Goal: Find specific page/section: Find specific page/section

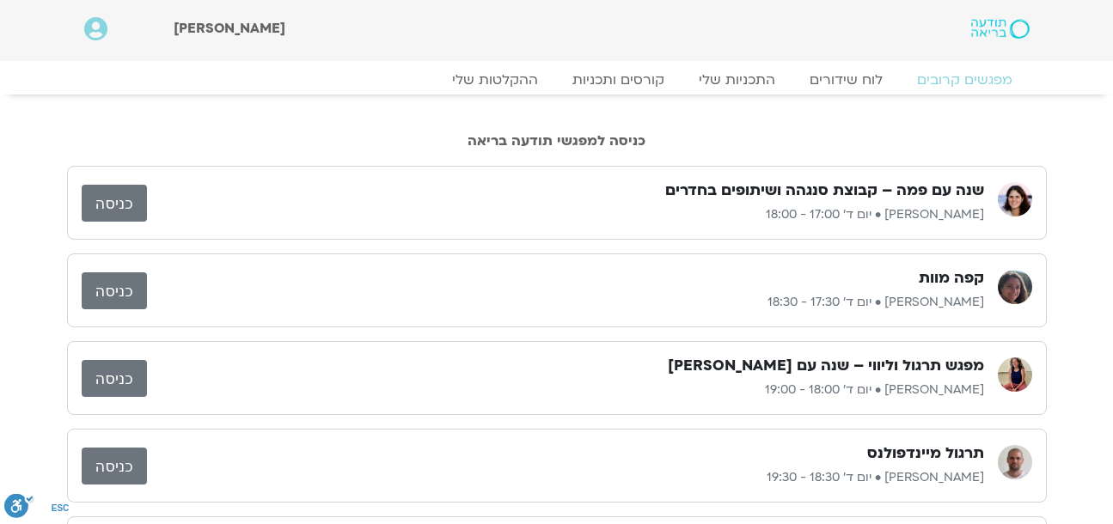
click at [85, 205] on link "כניסה" at bounding box center [114, 203] width 65 height 37
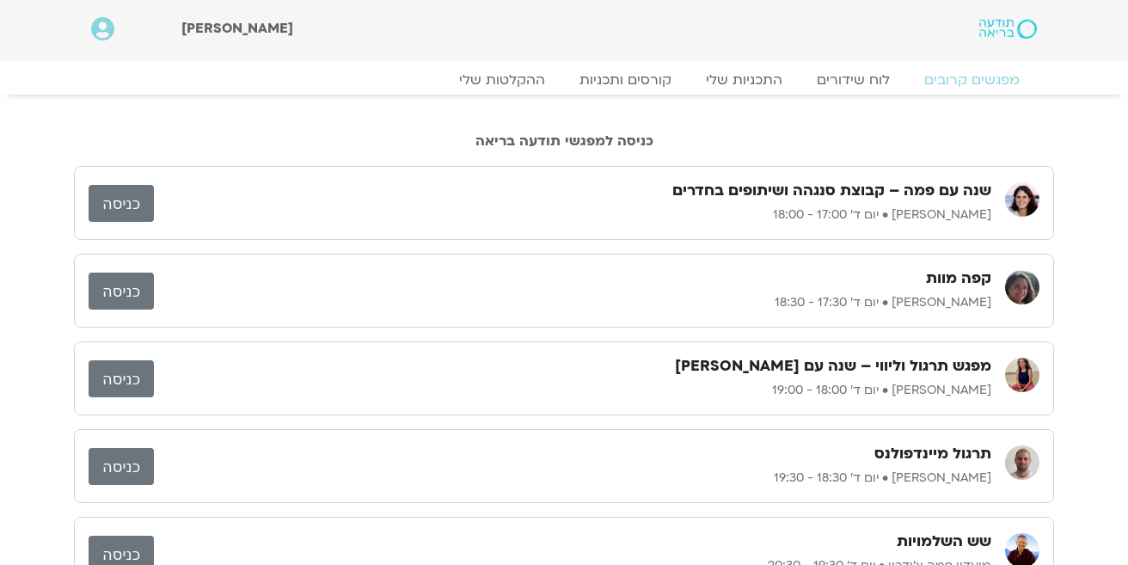
click at [124, 205] on link "כניסה" at bounding box center [121, 203] width 65 height 37
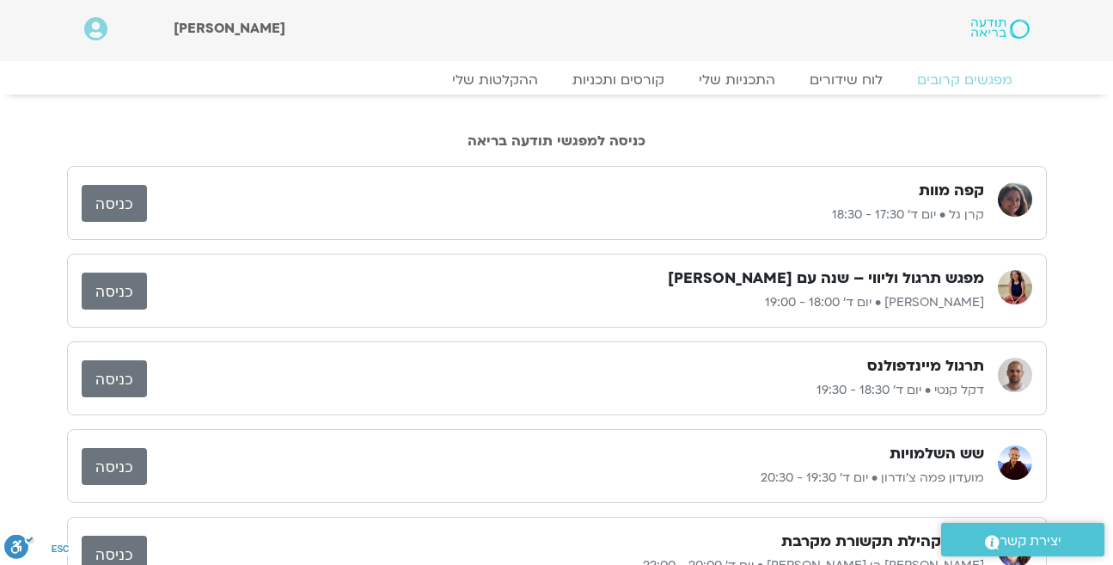
scroll to position [84, 0]
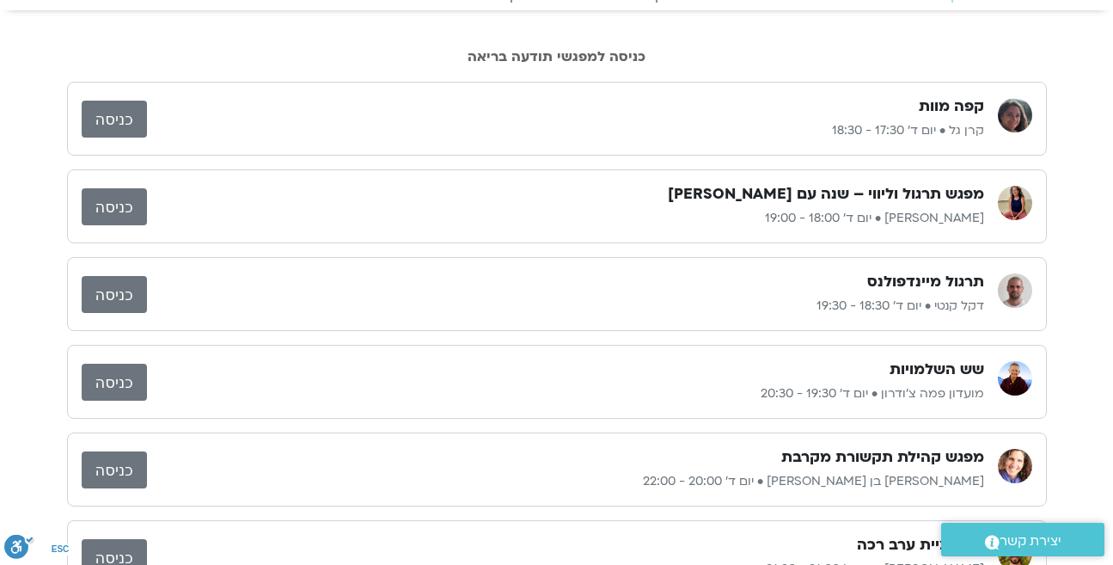
click at [110, 209] on link "כניסה" at bounding box center [114, 206] width 65 height 37
